Goal: Task Accomplishment & Management: Use online tool/utility

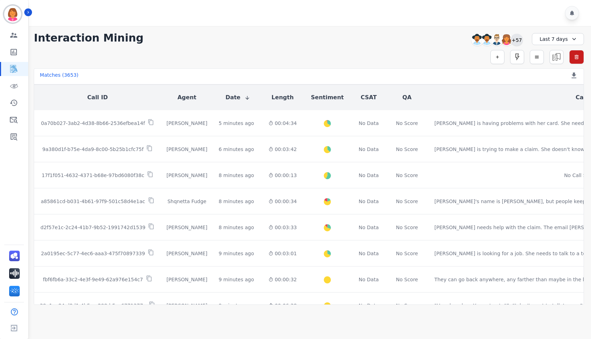
click at [515, 39] on div "+57" at bounding box center [517, 40] width 12 height 12
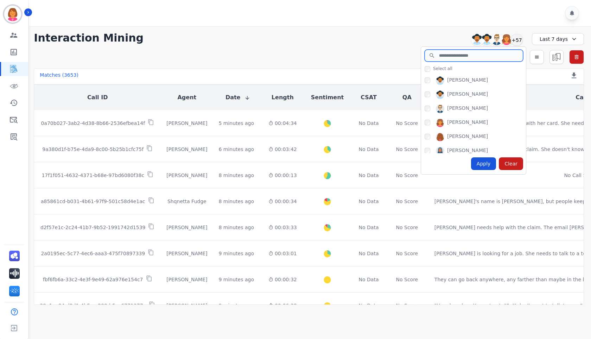
click at [474, 57] on input "search" at bounding box center [473, 56] width 98 height 12
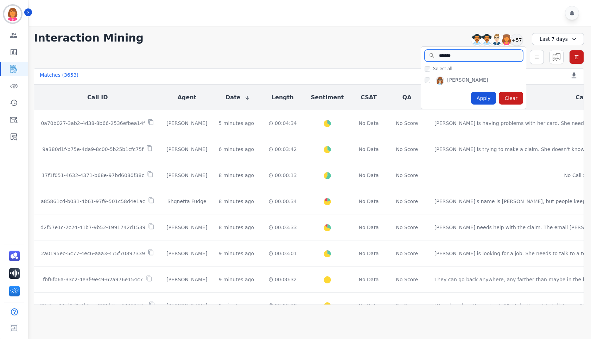
type input "*******"
click at [479, 98] on div "Apply" at bounding box center [483, 98] width 25 height 13
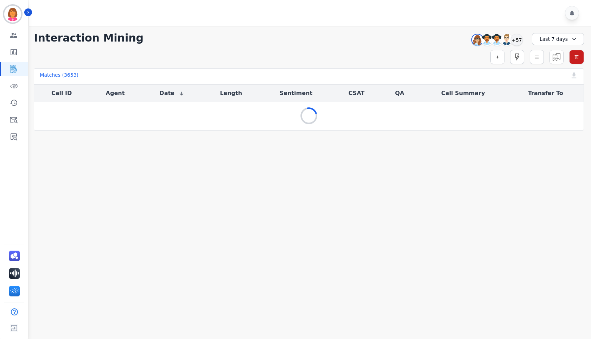
click at [355, 39] on div "**********" at bounding box center [309, 38] width 550 height 13
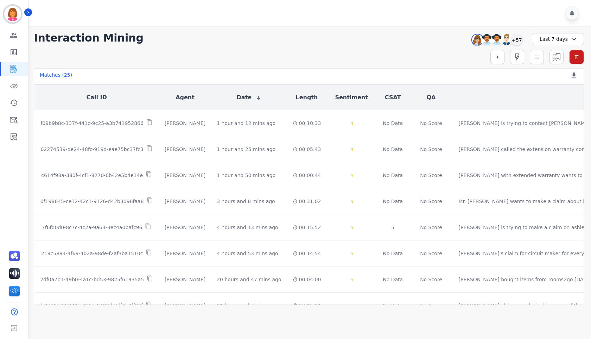
click at [359, 23] on div at bounding box center [311, 13] width 564 height 26
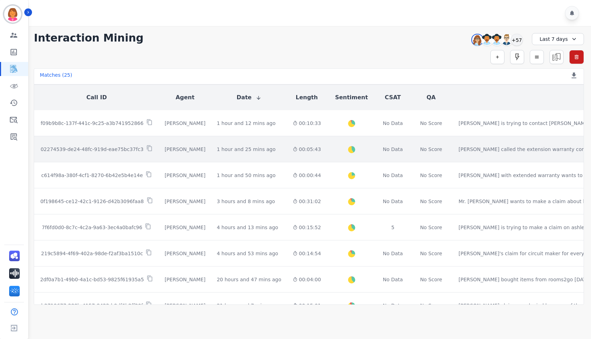
click at [290, 150] on td "00:05:43" at bounding box center [307, 149] width 40 height 26
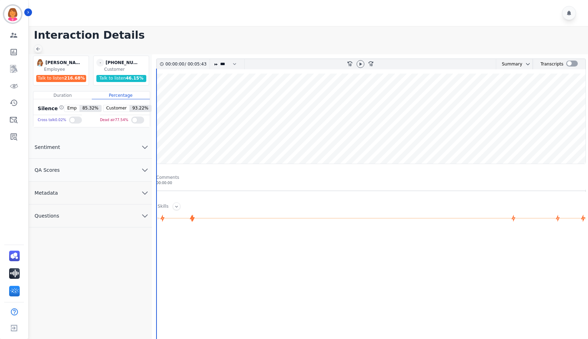
click at [39, 46] on icon at bounding box center [38, 49] width 6 height 6
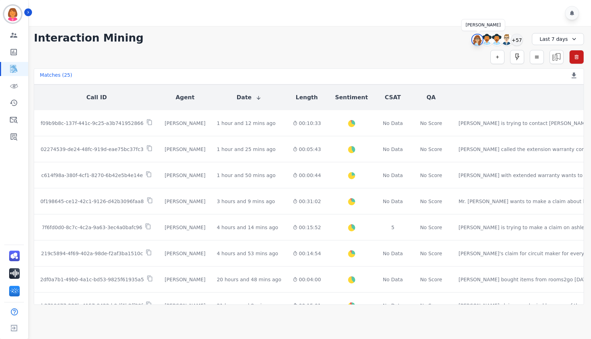
click at [475, 43] on img at bounding box center [477, 39] width 11 height 11
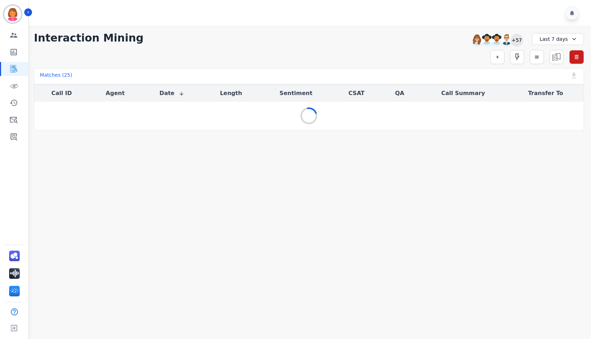
click at [516, 41] on div "+57" at bounding box center [517, 40] width 12 height 12
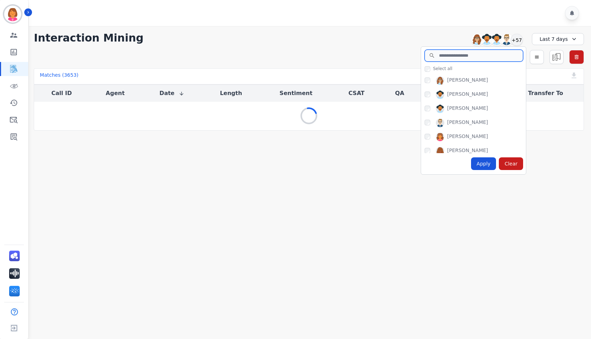
click at [471, 56] on input "search" at bounding box center [473, 56] width 98 height 12
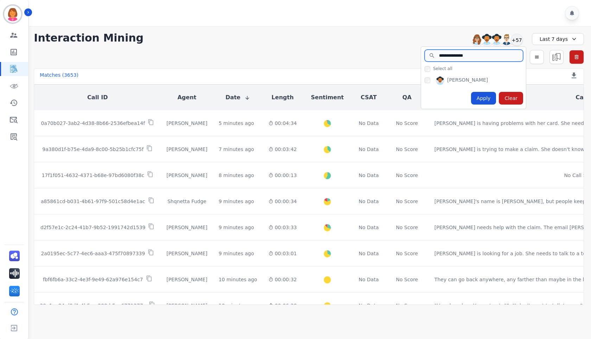
type input "**********"
drag, startPoint x: 430, startPoint y: 77, endPoint x: 430, endPoint y: 81, distance: 3.9
click at [430, 77] on div "[PERSON_NAME]" at bounding box center [474, 81] width 101 height 11
click at [430, 81] on div "[PERSON_NAME]" at bounding box center [474, 81] width 101 height 11
click at [485, 93] on div "Apply" at bounding box center [483, 98] width 25 height 13
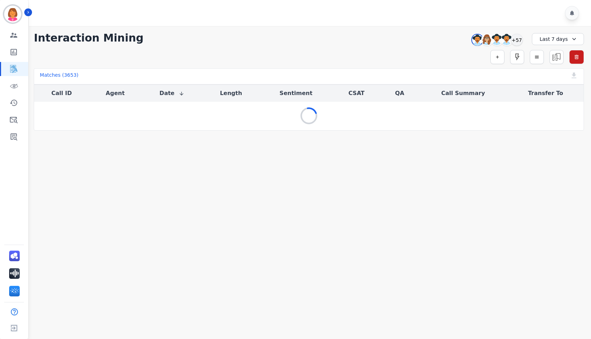
click at [345, 32] on div "**********" at bounding box center [309, 38] width 550 height 13
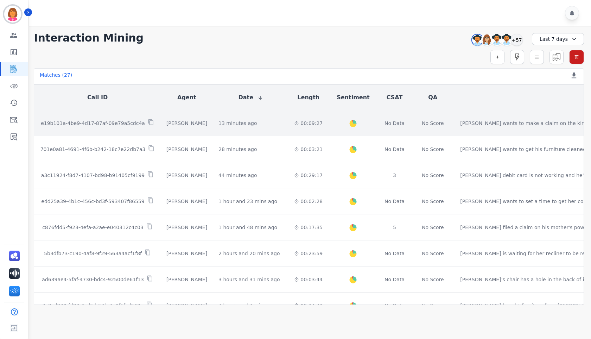
click at [328, 125] on td "Created with Highcharts 10.2.0 Overall Positive: 25.6 ( 25.6 )% Neutral: 70.4 (…" at bounding box center [353, 123] width 50 height 26
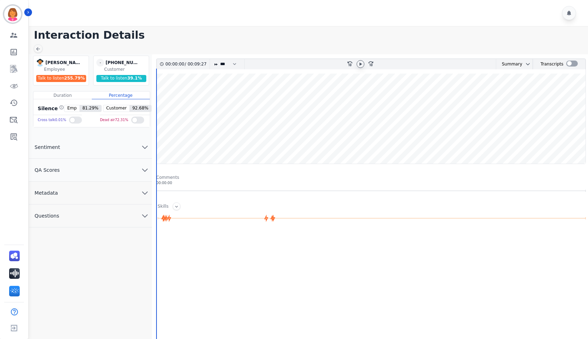
click at [359, 64] on icon at bounding box center [361, 64] width 6 height 6
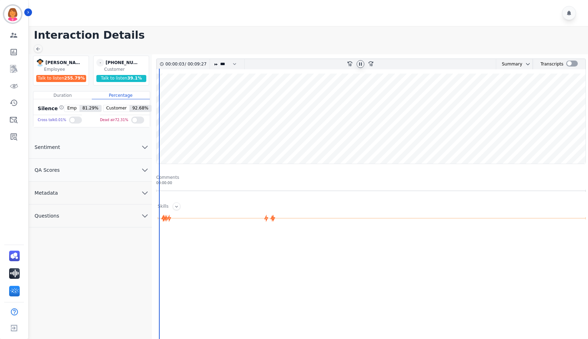
click at [95, 217] on button "Questions" at bounding box center [90, 215] width 123 height 23
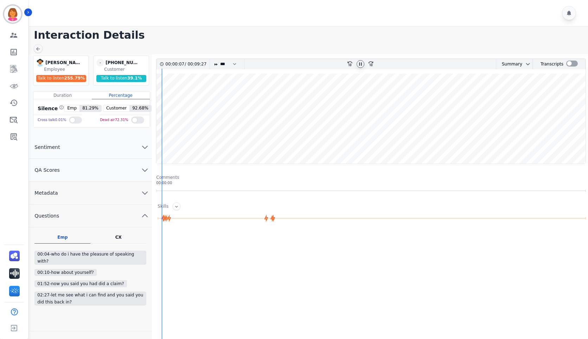
click at [416, 96] on wave at bounding box center [370, 118] width 429 height 90
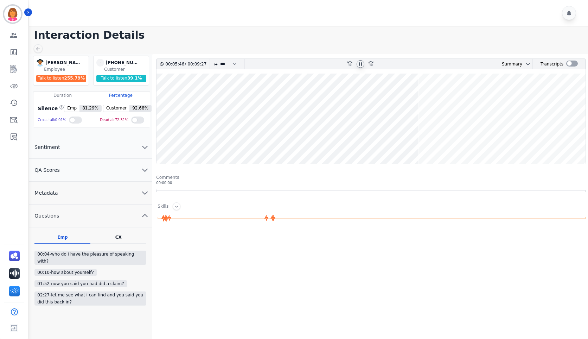
click at [423, 99] on wave at bounding box center [370, 118] width 429 height 90
click at [353, 139] on wave at bounding box center [370, 118] width 429 height 90
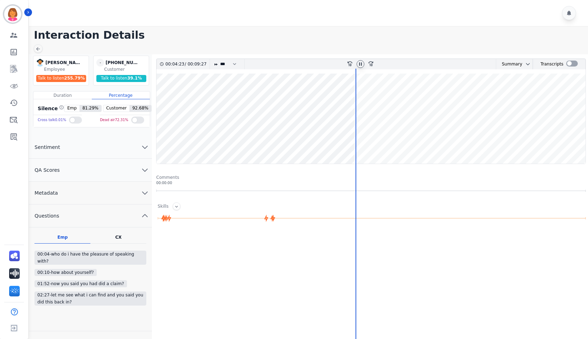
click at [95, 215] on button "Questions" at bounding box center [90, 215] width 123 height 23
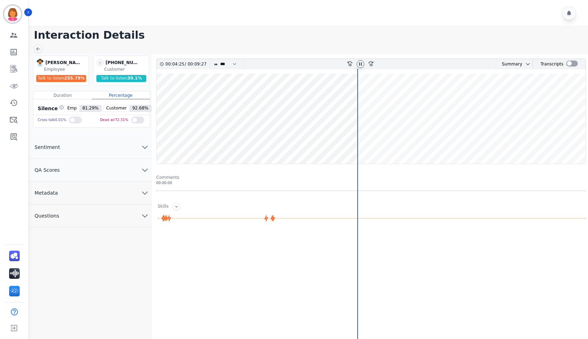
click at [97, 195] on button "Metadata" at bounding box center [90, 192] width 123 height 23
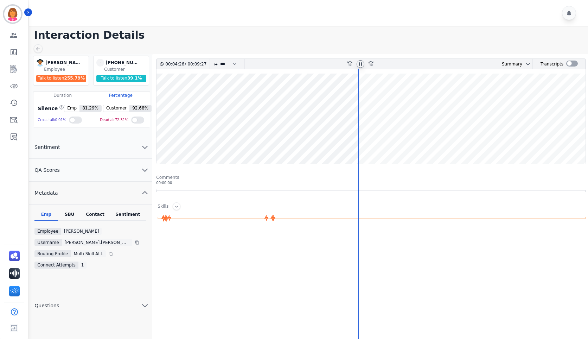
click at [97, 195] on button "Metadata" at bounding box center [90, 192] width 123 height 23
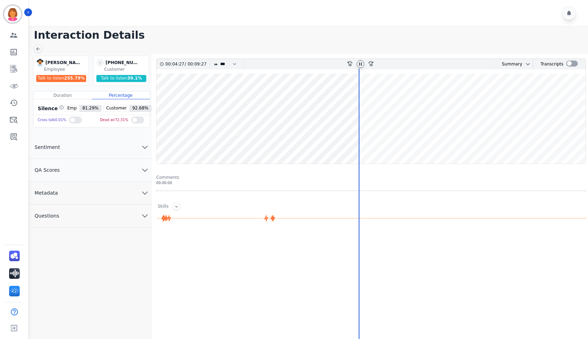
click at [97, 195] on button "Metadata" at bounding box center [90, 192] width 123 height 23
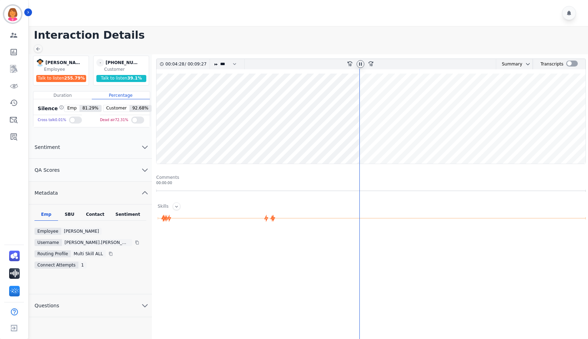
click at [98, 213] on div "Contact" at bounding box center [95, 215] width 28 height 9
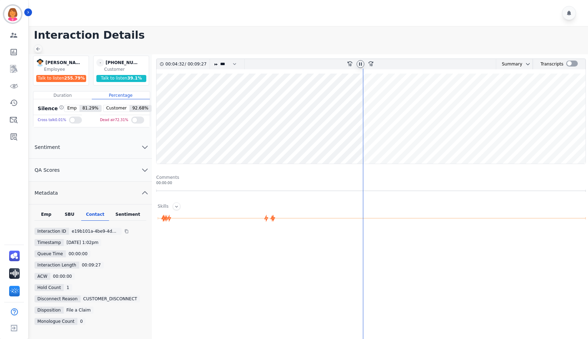
click at [40, 50] on icon at bounding box center [38, 49] width 6 height 6
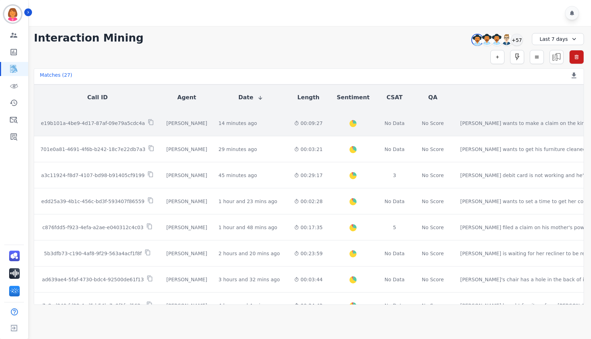
click at [262, 128] on td "14 minutes ago Start at: [DATE] 1:02pm" at bounding box center [251, 123] width 76 height 26
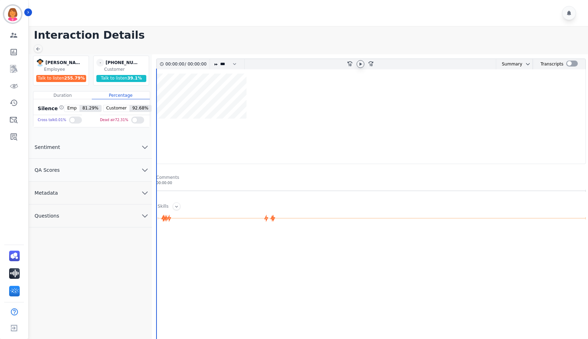
click at [361, 65] on icon at bounding box center [361, 64] width 6 height 6
click at [352, 141] on wave at bounding box center [370, 118] width 429 height 90
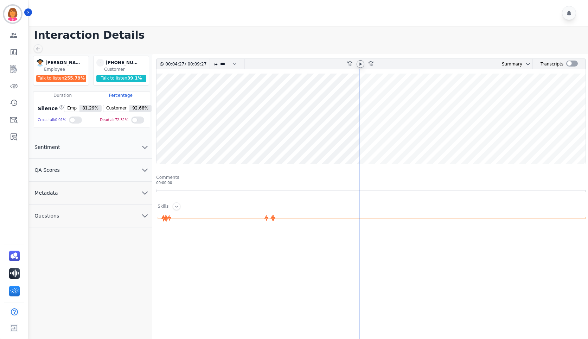
click at [156, 140] on div "00:04:27 / 00:09:27 * * * **** * *** * **** rewind-10 fast-forward-10 Summary A…" at bounding box center [371, 110] width 430 height 105
click at [157, 142] on wave at bounding box center [370, 118] width 429 height 90
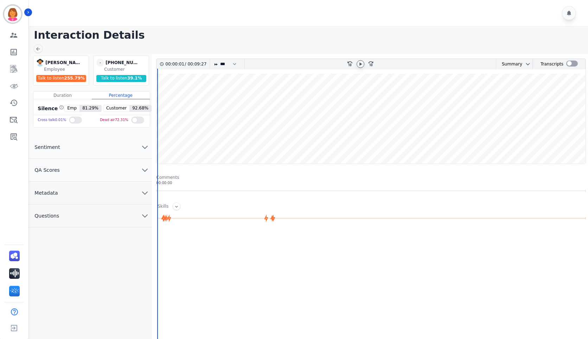
click at [81, 224] on button "Questions" at bounding box center [90, 215] width 123 height 23
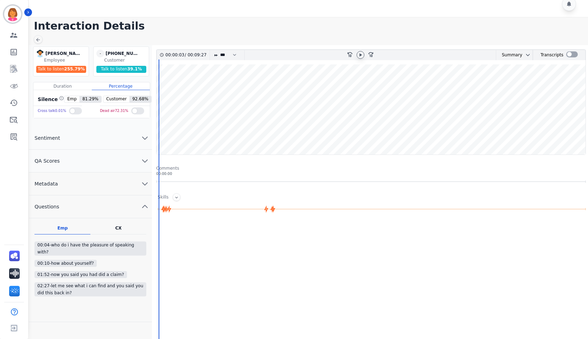
scroll to position [35, 0]
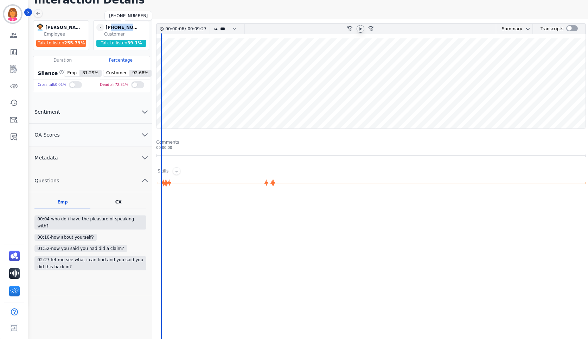
drag, startPoint x: 139, startPoint y: 27, endPoint x: 112, endPoint y: 25, distance: 26.8
click at [112, 25] on div "[PHONE_NUMBER]" at bounding box center [122, 28] width 35 height 8
copy div "2093334500"
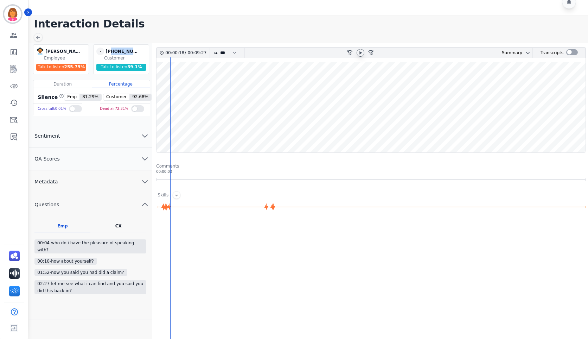
scroll to position [0, 0]
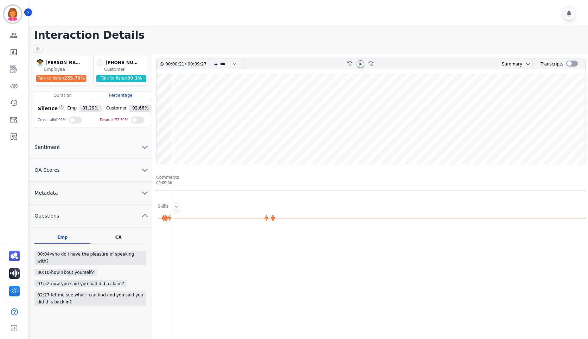
click at [176, 206] on icon at bounding box center [177, 207] width 6 height 6
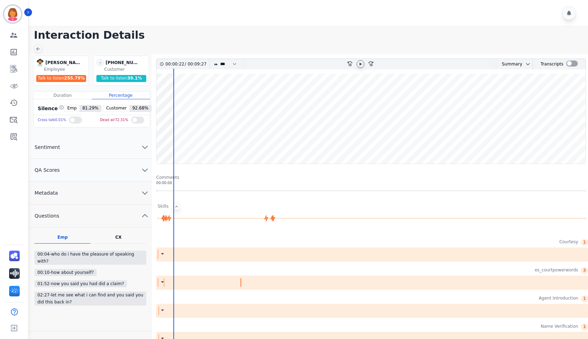
click at [176, 206] on icon at bounding box center [176, 206] width 3 height 2
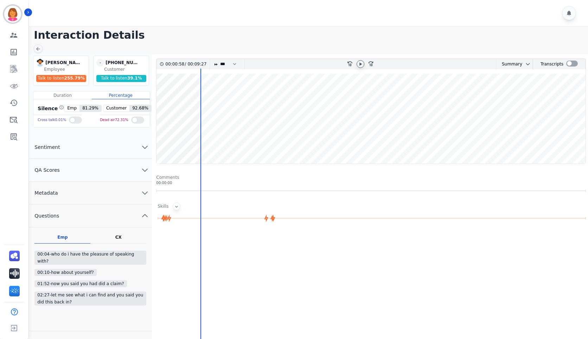
click at [359, 63] on icon at bounding box center [361, 64] width 6 height 6
click at [92, 198] on button "Metadata" at bounding box center [90, 192] width 123 height 23
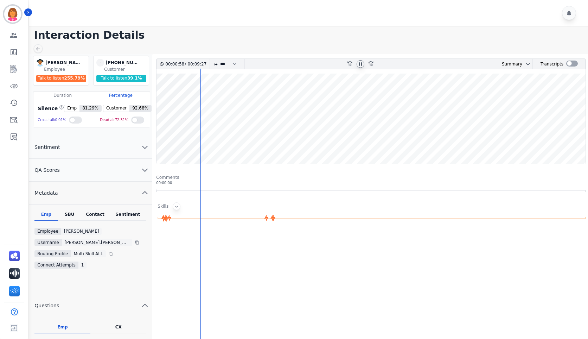
click at [95, 211] on div "Contact" at bounding box center [95, 215] width 28 height 9
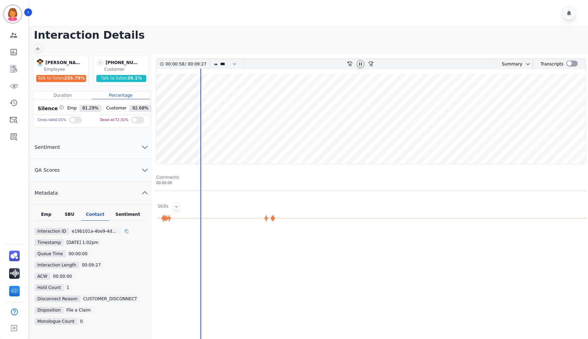
click at [124, 233] on div at bounding box center [129, 230] width 10 height 7
click at [124, 228] on div at bounding box center [129, 230] width 10 height 7
